Goal: Complete application form: Complete application form

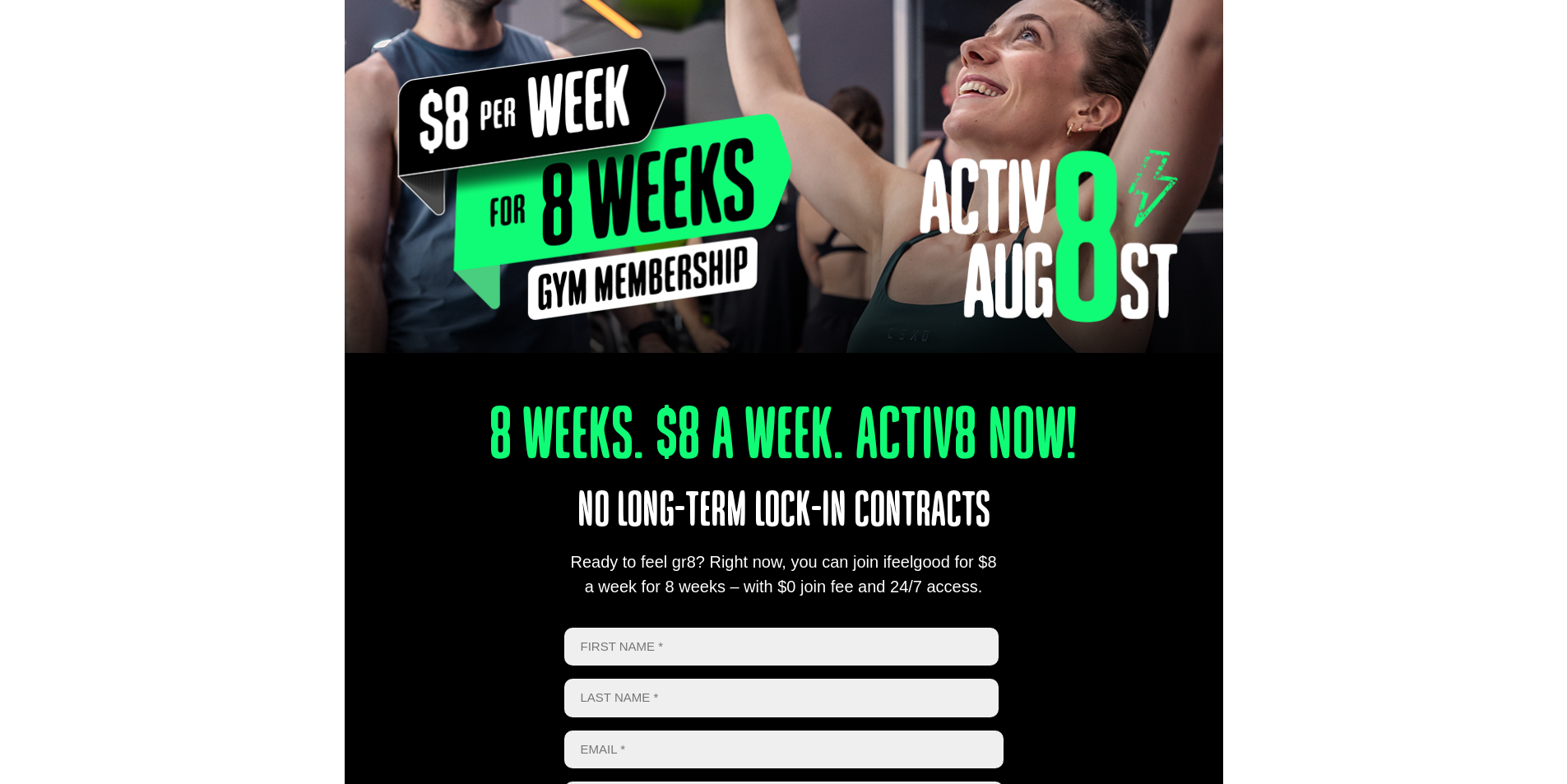
scroll to position [493, 0]
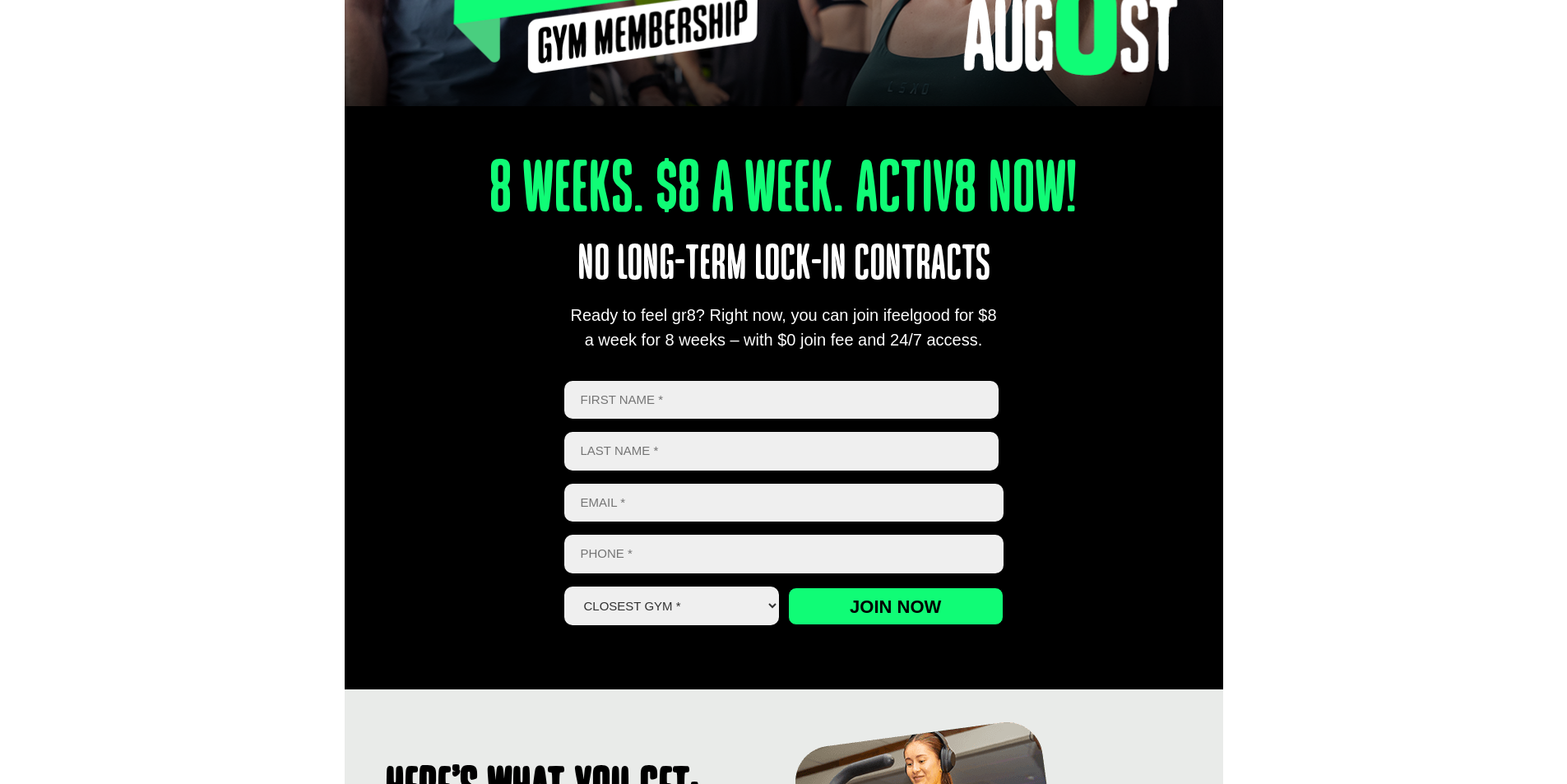
click at [756, 402] on input "First" at bounding box center [782, 400] width 435 height 39
type input "[PERSON_NAME]"
type input "[EMAIL_ADDRESS][DOMAIN_NAME]"
type input "0477773553"
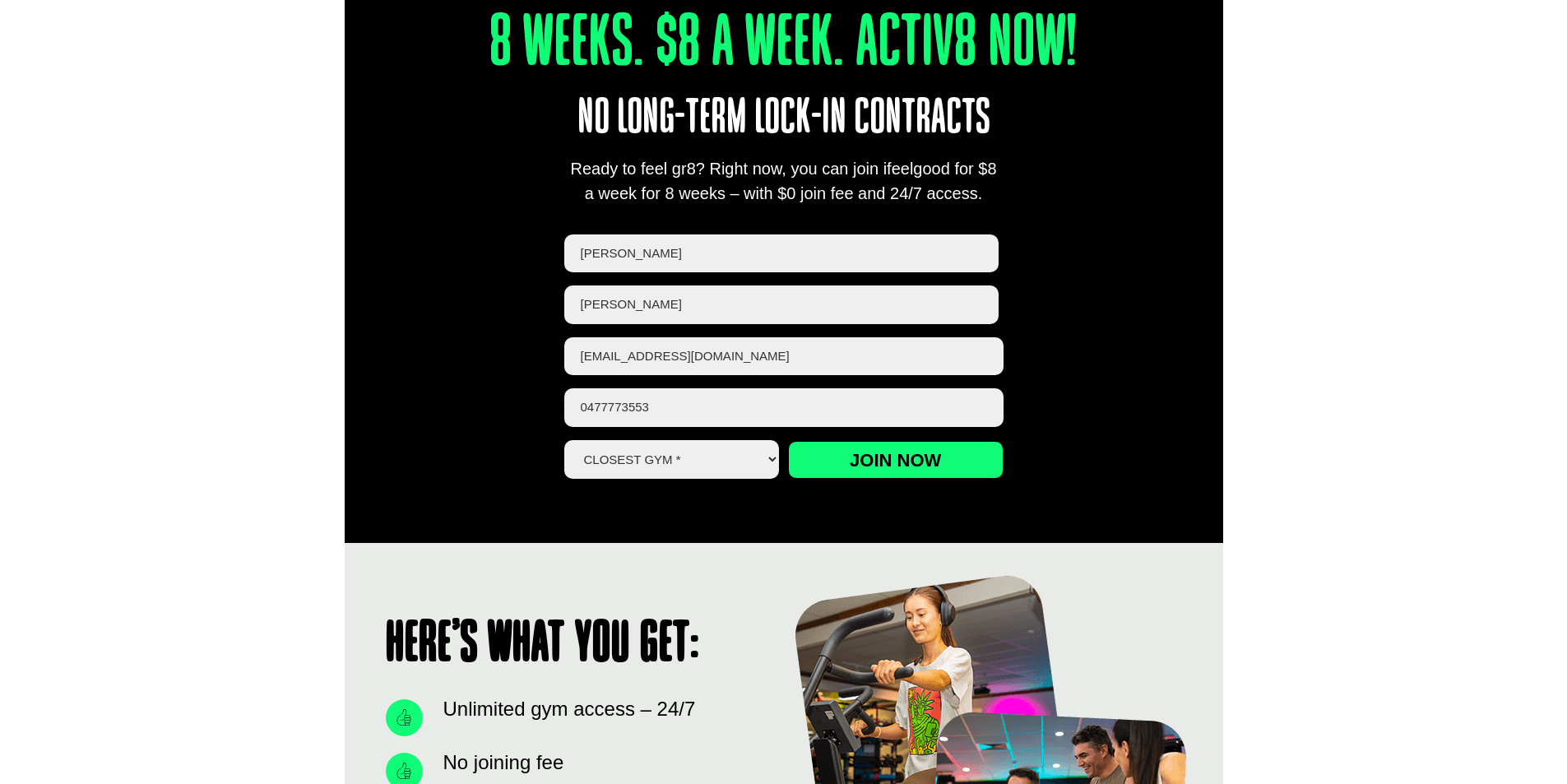
scroll to position [658, 0]
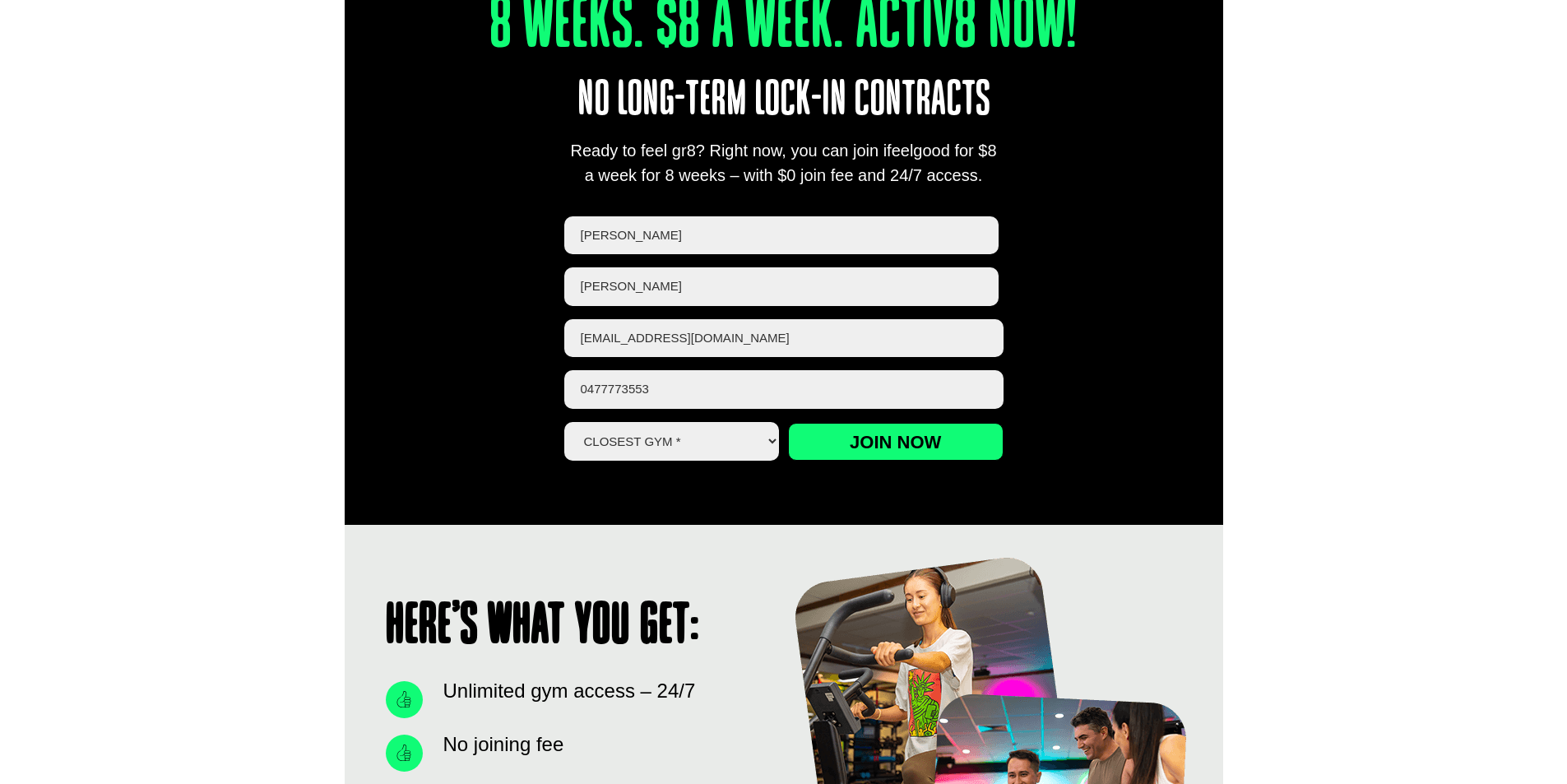
click at [712, 443] on select "Closest Gym * [GEOGRAPHIC_DATA] [GEOGRAPHIC_DATA] [GEOGRAPHIC_DATA] [GEOGRAPHIC…" at bounding box center [672, 441] width 216 height 39
click at [564, 422] on select "Closest Gym * [GEOGRAPHIC_DATA] [GEOGRAPHIC_DATA] [GEOGRAPHIC_DATA] [GEOGRAPHIC…" at bounding box center [672, 441] width 216 height 39
click at [688, 438] on select "Closest Gym * [GEOGRAPHIC_DATA] [GEOGRAPHIC_DATA] [GEOGRAPHIC_DATA] [GEOGRAPHIC…" at bounding box center [672, 441] width 216 height 39
select select "Calamvale"
click at [564, 422] on select "Closest Gym * [GEOGRAPHIC_DATA] [GEOGRAPHIC_DATA] [GEOGRAPHIC_DATA] [GEOGRAPHIC…" at bounding box center [672, 441] width 216 height 39
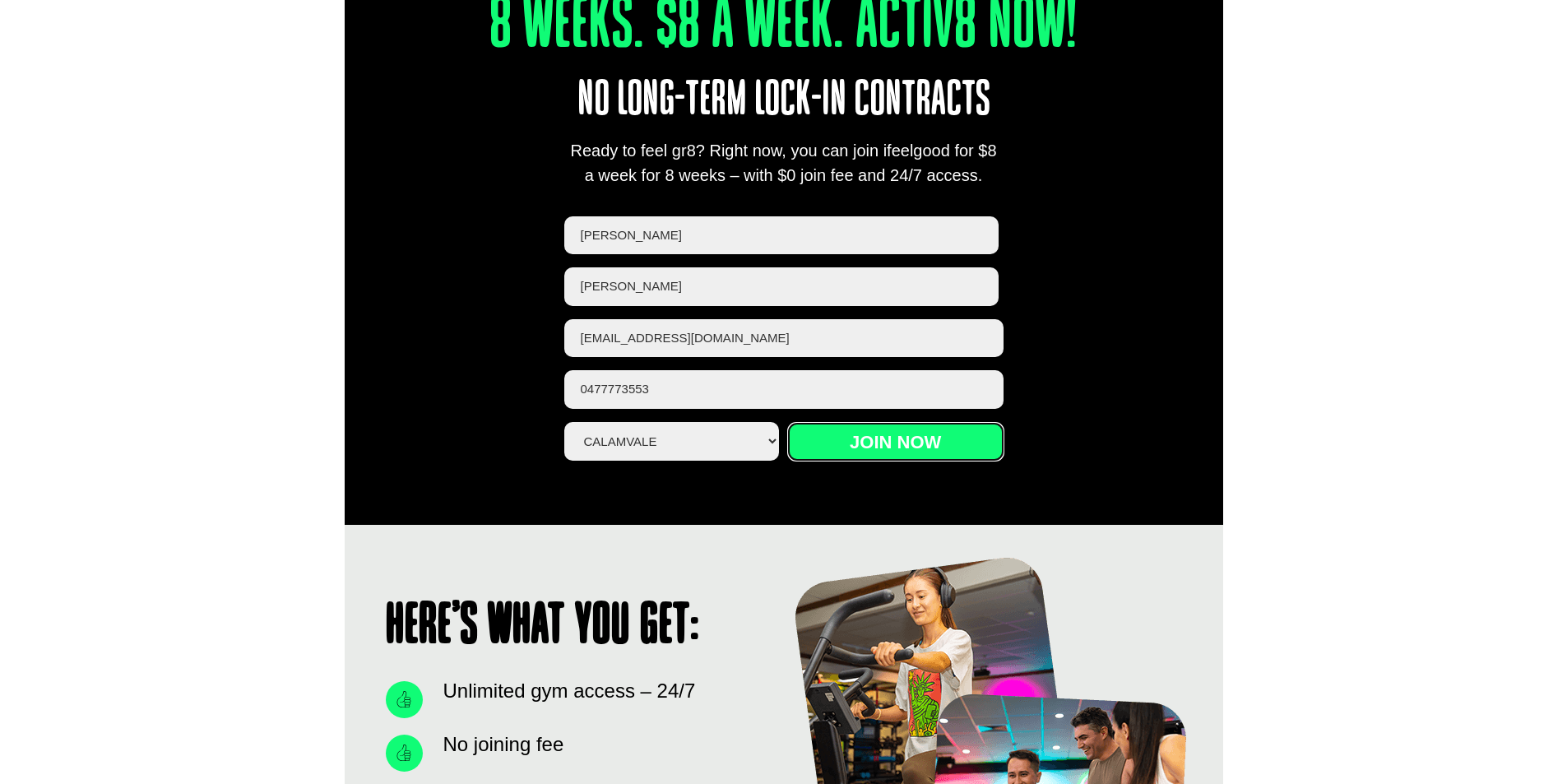
click at [875, 440] on input "Join now" at bounding box center [896, 441] width 216 height 38
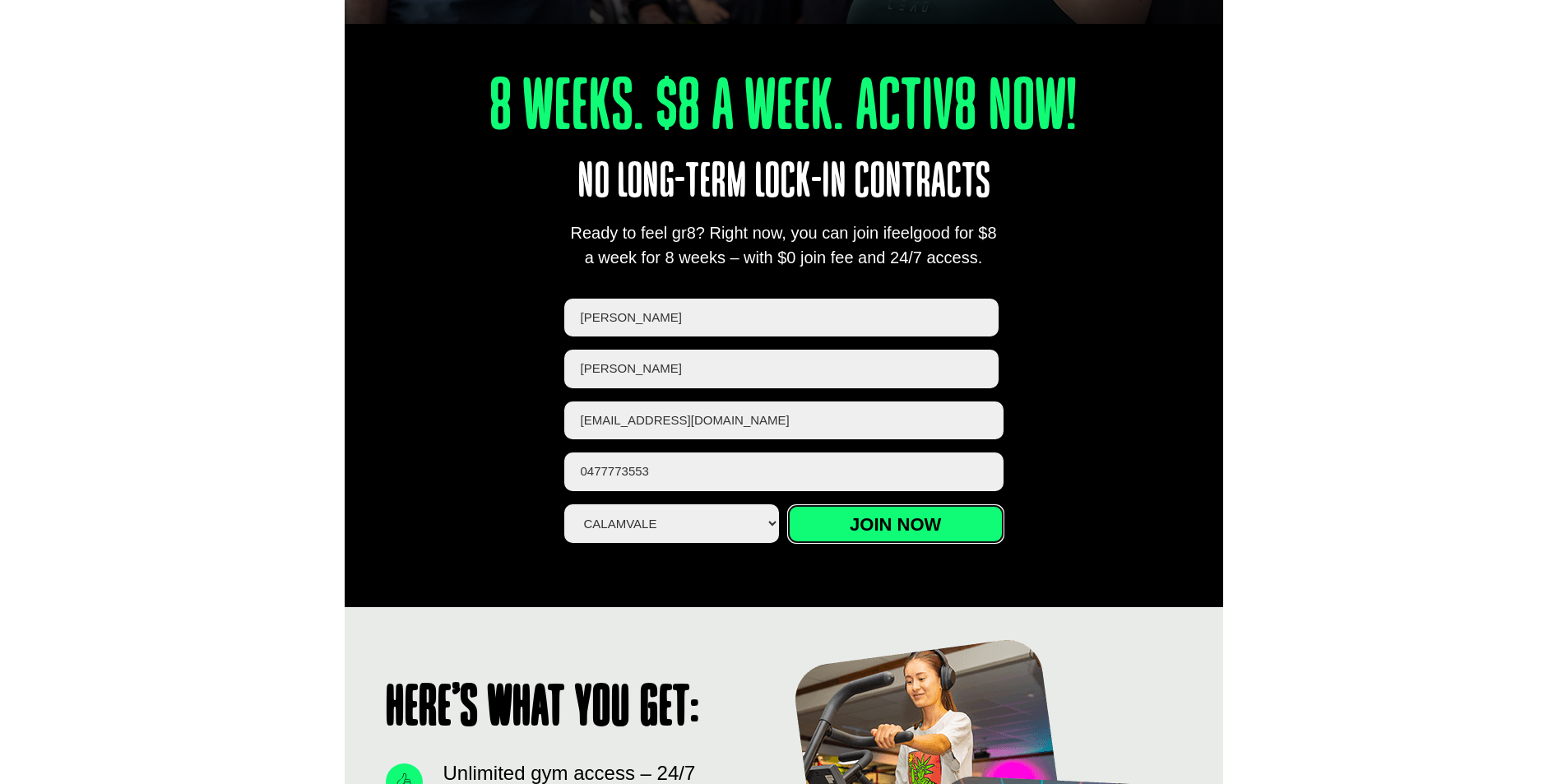
scroll to position [537, 0]
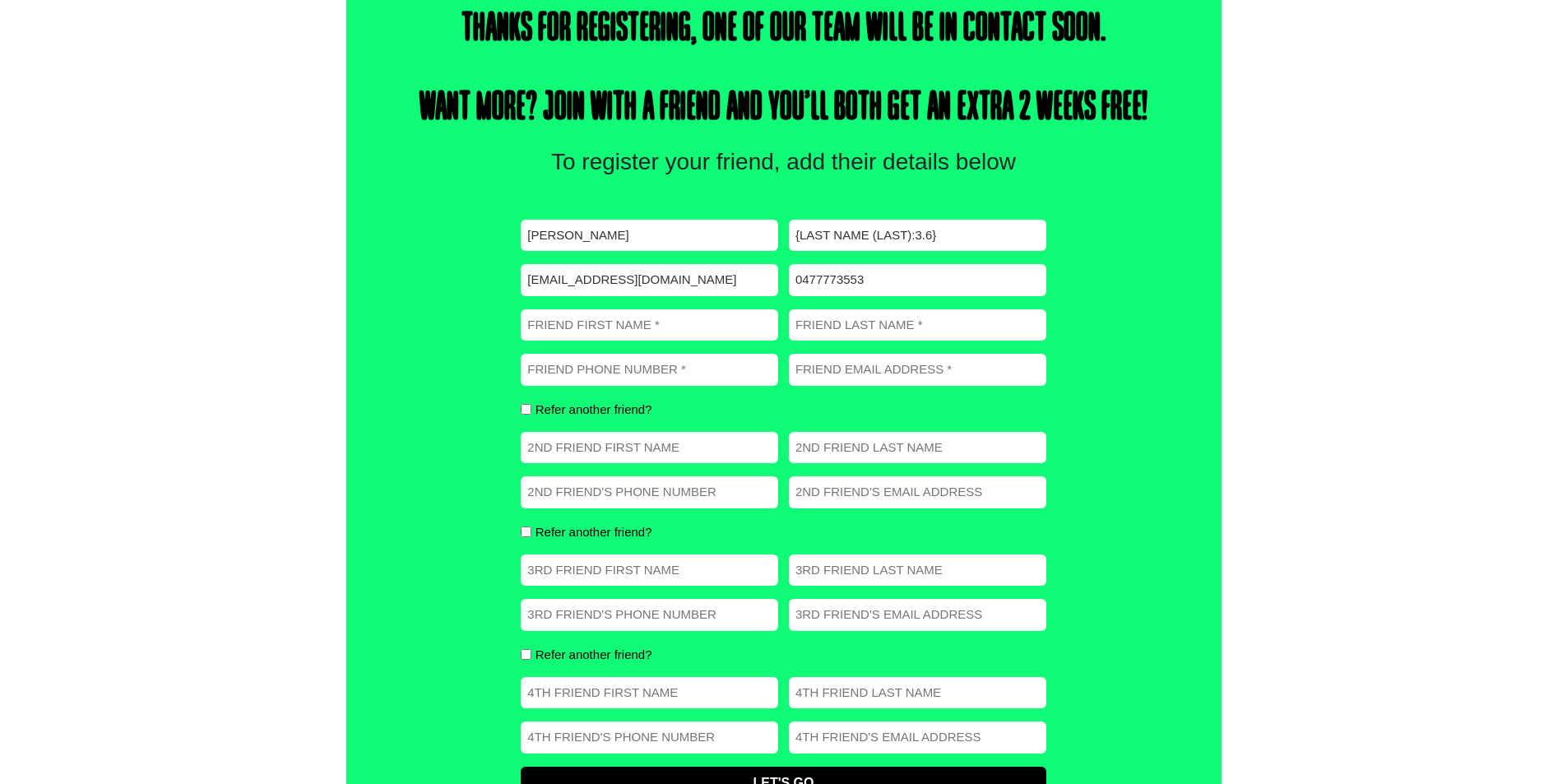
scroll to position [304, 0]
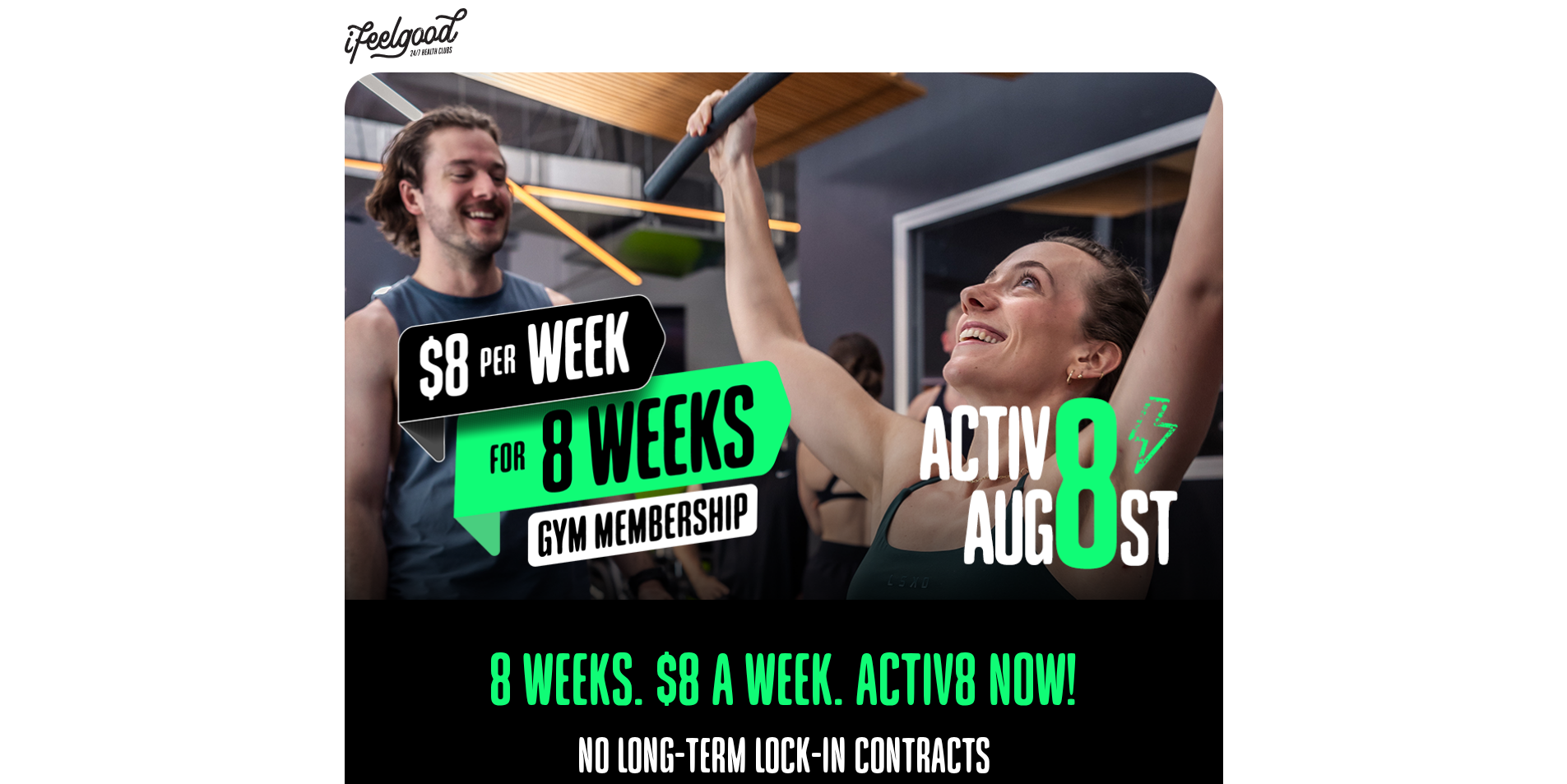
select select "Calamvale"
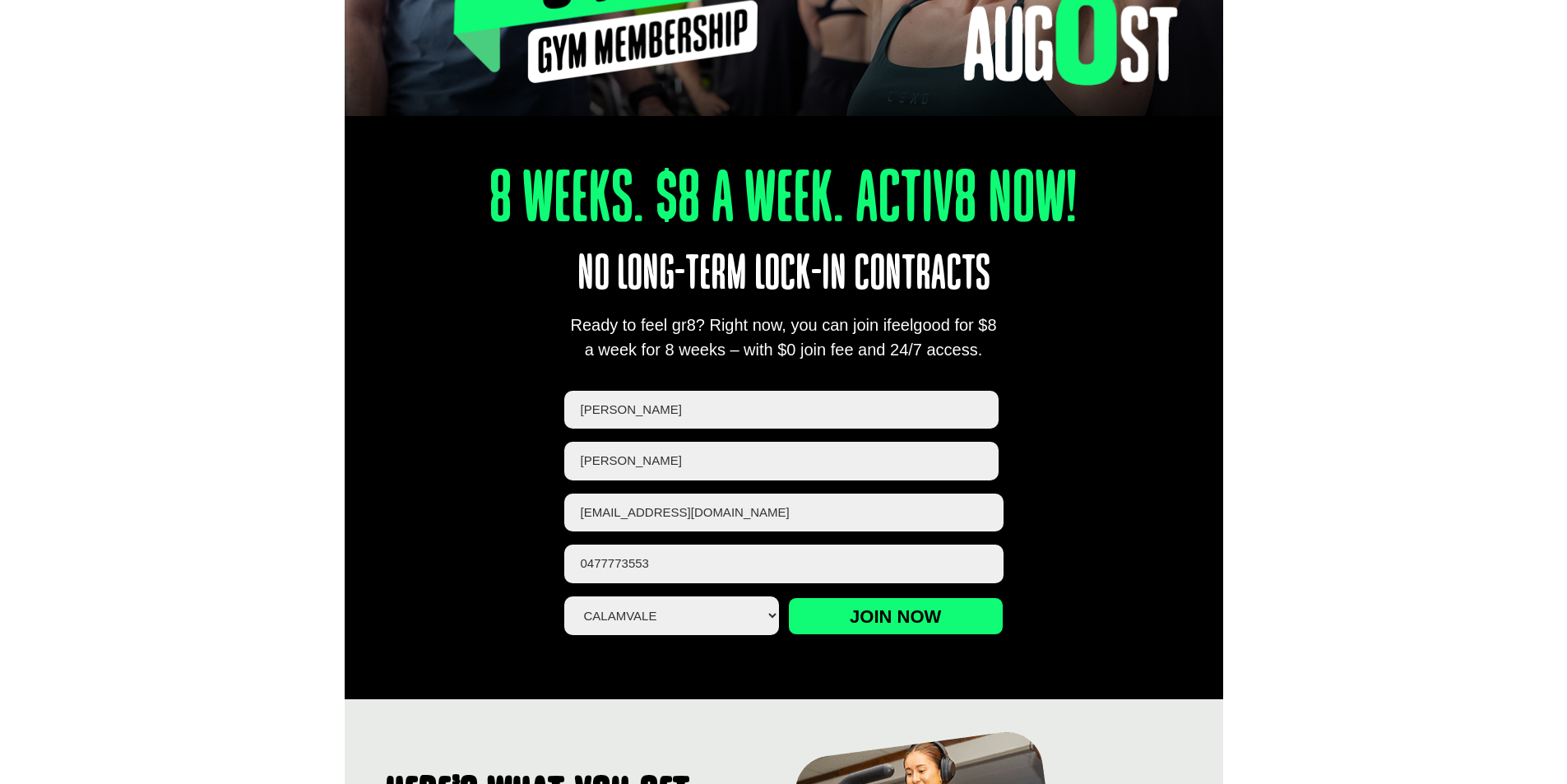
scroll to position [521, 0]
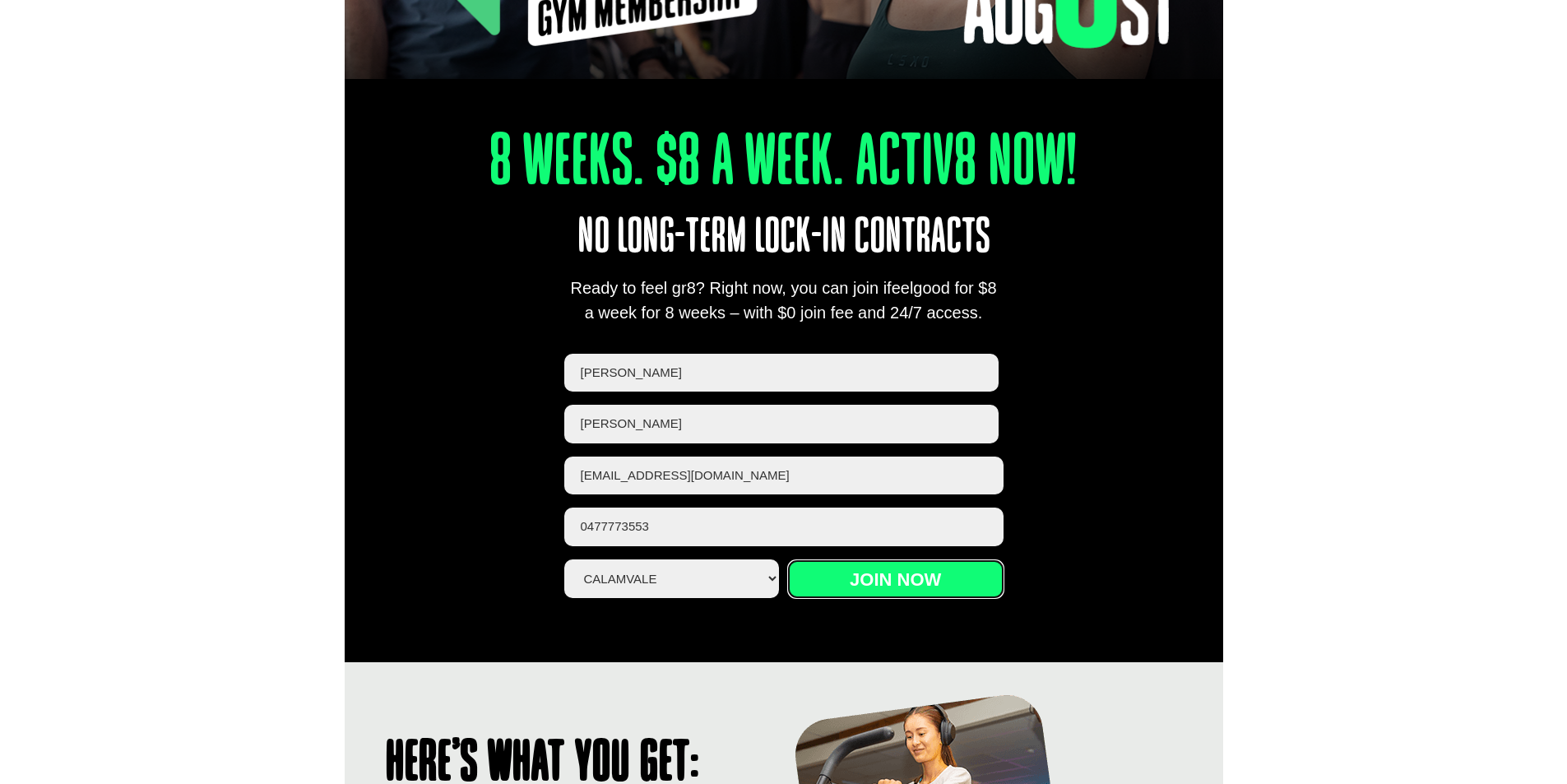
click at [898, 580] on input "Join now" at bounding box center [896, 579] width 216 height 38
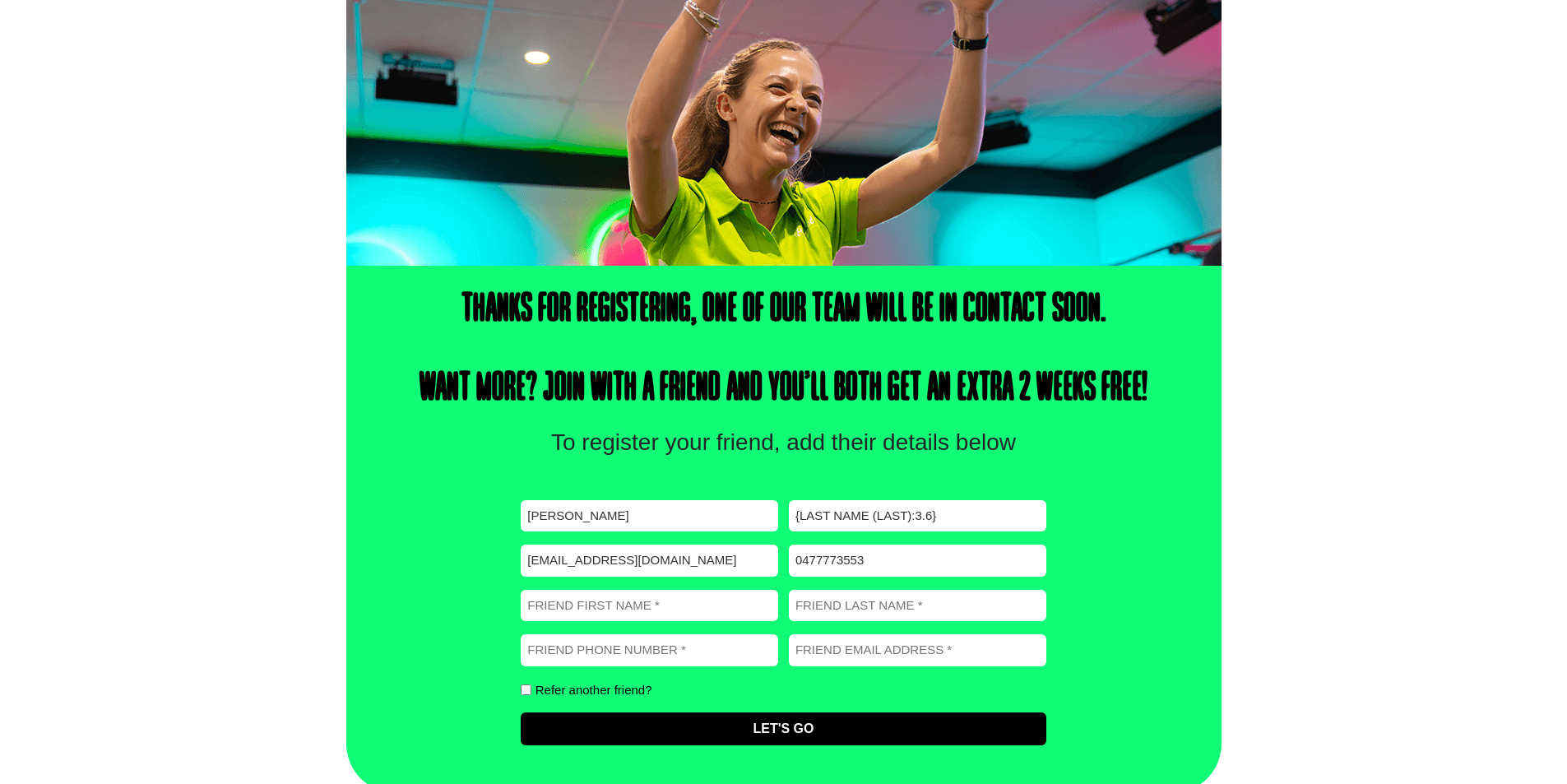
scroll to position [304, 0]
